Goal: Transaction & Acquisition: Download file/media

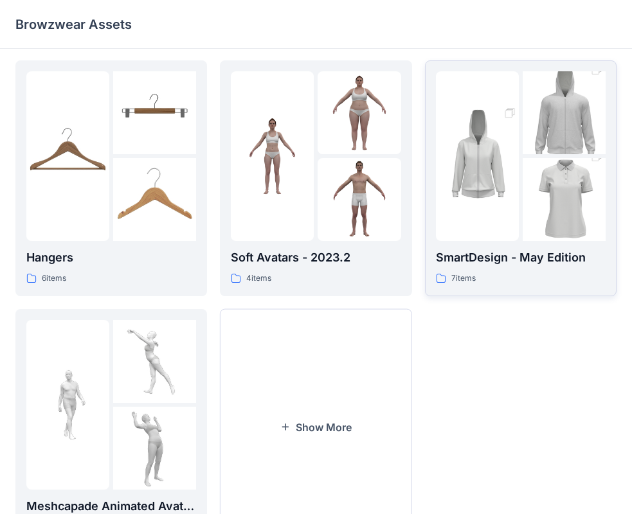
scroll to position [319, 0]
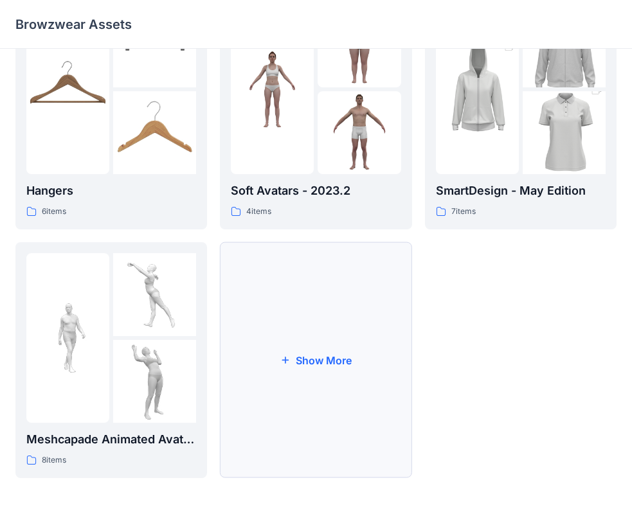
click at [359, 353] on button "Show More" at bounding box center [315, 360] width 191 height 236
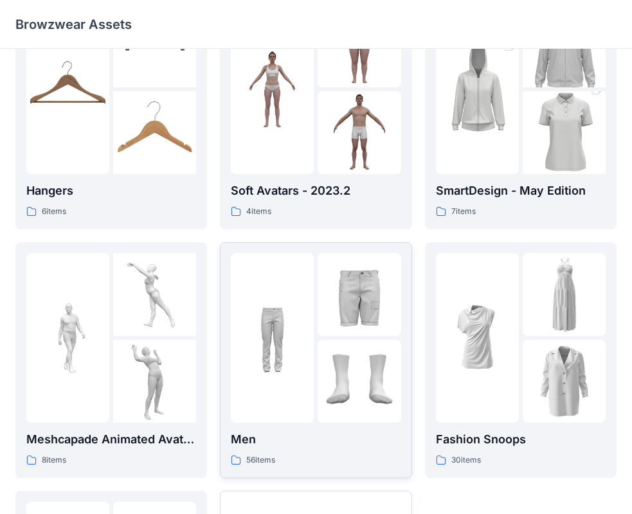
click at [299, 440] on p "Men" at bounding box center [316, 439] width 170 height 18
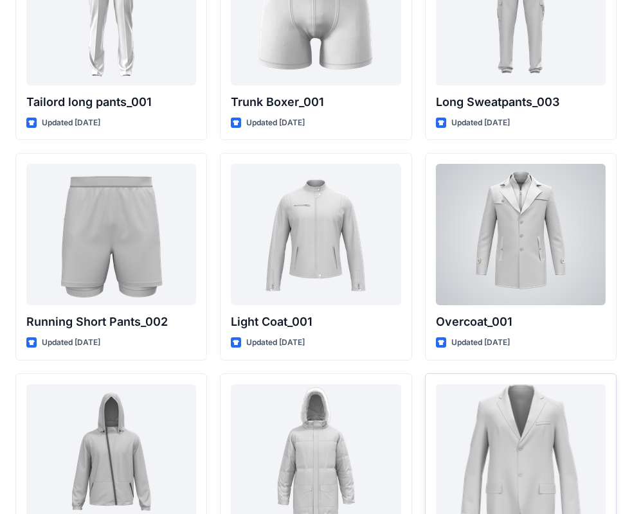
scroll to position [3020, 0]
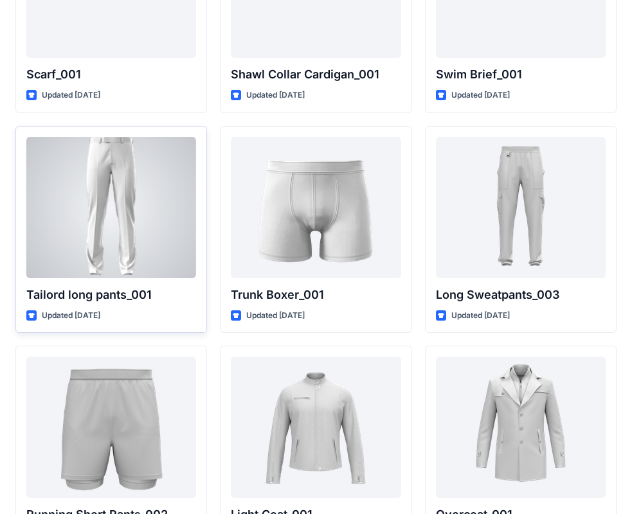
click at [130, 179] on div at bounding box center [111, 207] width 170 height 141
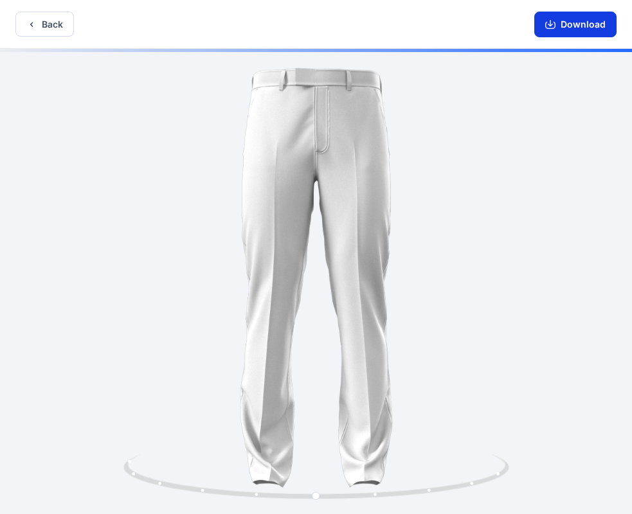
click at [574, 23] on button "Download" at bounding box center [575, 25] width 82 height 26
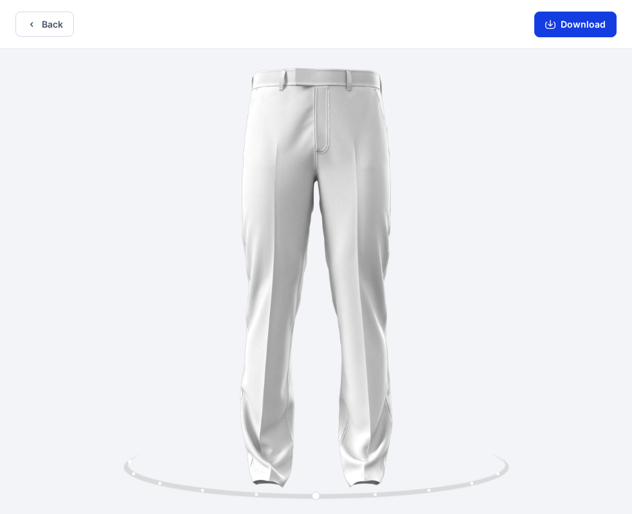
click at [582, 27] on button "Download" at bounding box center [575, 25] width 82 height 26
click at [551, 24] on icon "button" at bounding box center [549, 23] width 5 height 6
